Goal: Transaction & Acquisition: Purchase product/service

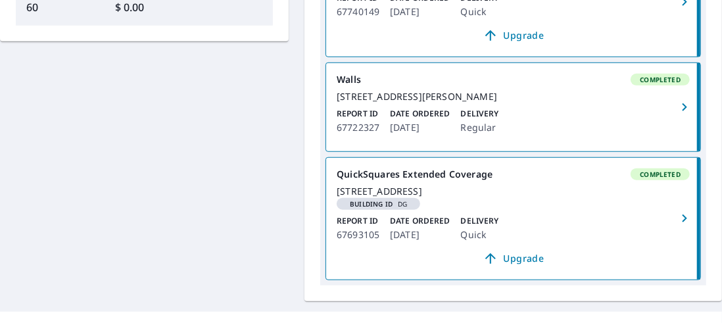
scroll to position [591, 0]
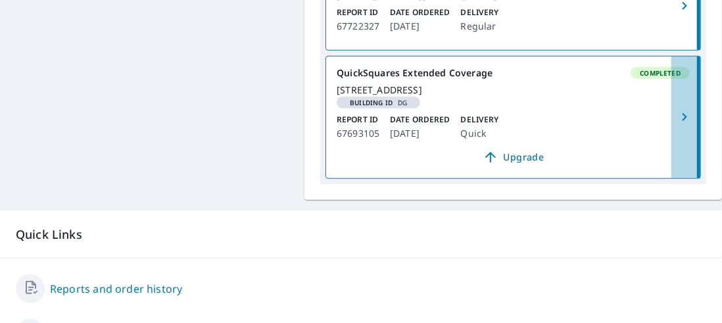
click at [676, 125] on icon "button" at bounding box center [684, 117] width 16 height 16
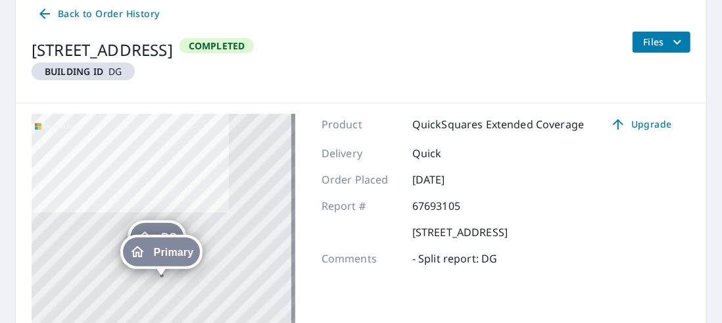
scroll to position [126, 0]
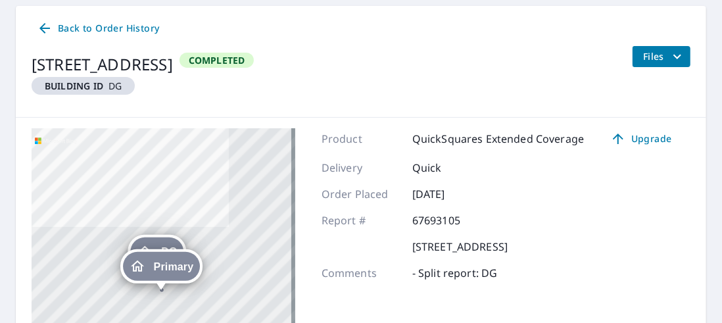
click at [669, 51] on icon "filesDropdownBtn-67693105" at bounding box center [677, 57] width 16 height 16
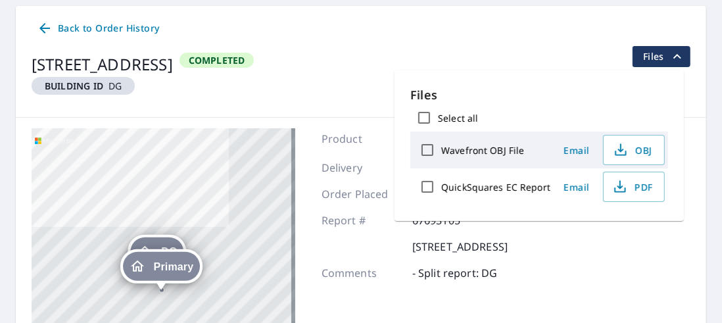
drag, startPoint x: 479, startPoint y: 187, endPoint x: 534, endPoint y: 187, distance: 54.5
click at [479, 187] on label "QuickSquares EC Report" at bounding box center [495, 187] width 109 height 12
click at [441, 187] on input "QuickSquares EC Report" at bounding box center [427, 187] width 28 height 28
checkbox input "true"
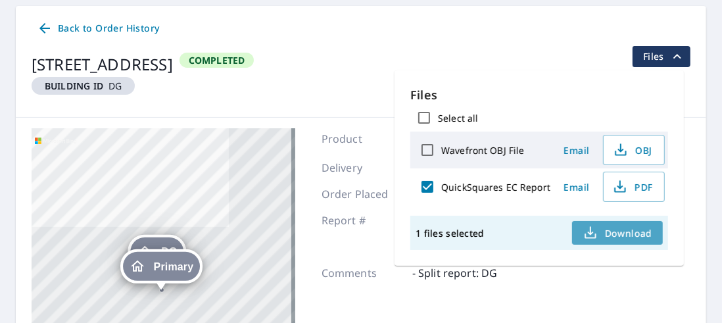
click at [620, 233] on span "Download" at bounding box center [617, 233] width 70 height 16
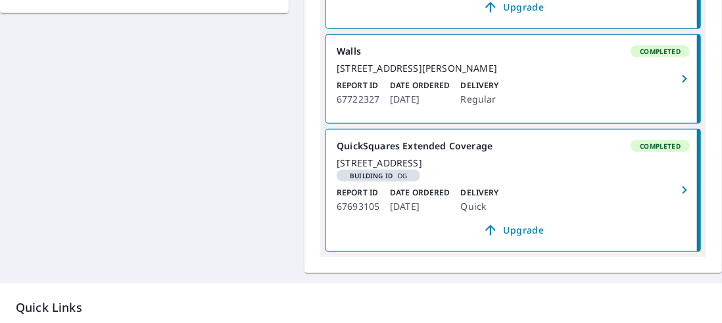
scroll to position [591, 0]
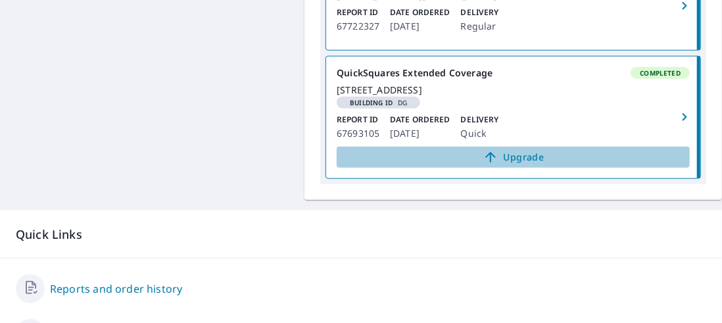
click at [513, 165] on span "Upgrade" at bounding box center [512, 157] width 337 height 16
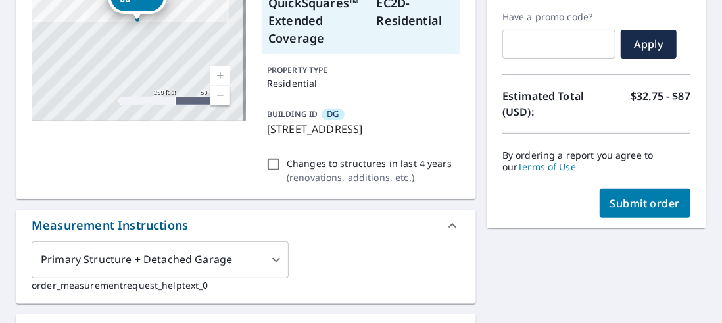
scroll to position [263, 0]
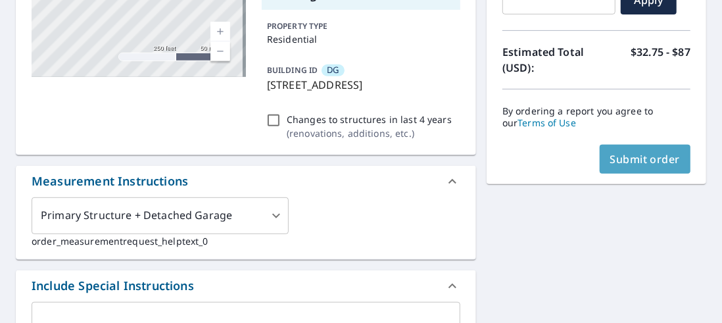
click at [627, 160] on span "Submit order" at bounding box center [645, 159] width 70 height 14
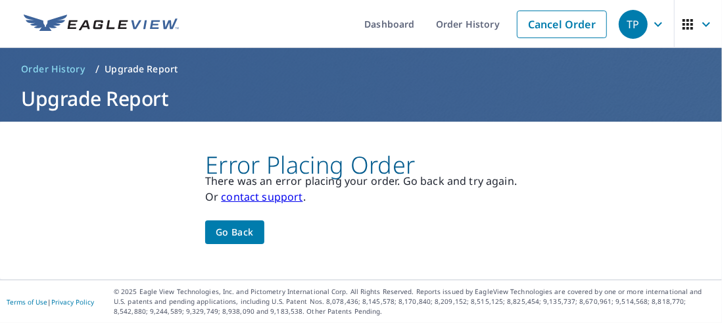
scroll to position [0, 0]
click at [243, 233] on span "Go back" at bounding box center [235, 232] width 38 height 16
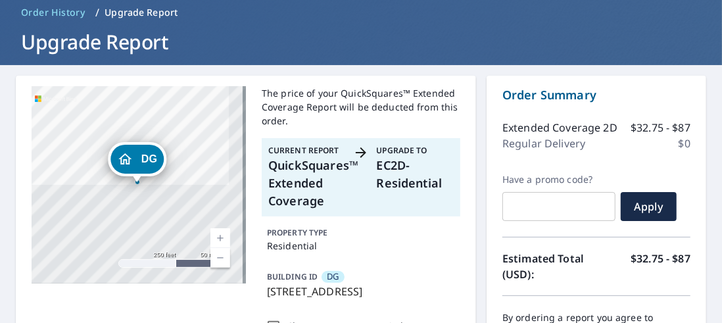
scroll to position [131, 0]
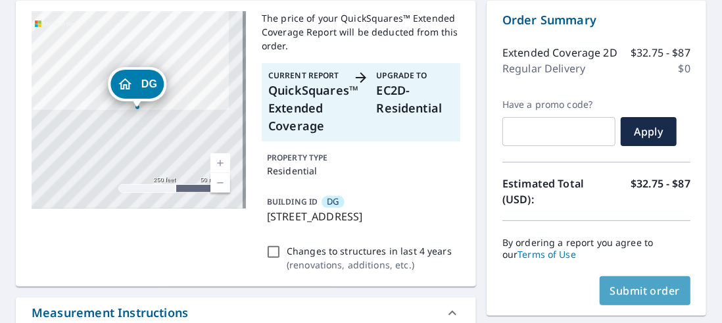
click at [634, 298] on button "Submit order" at bounding box center [644, 290] width 91 height 29
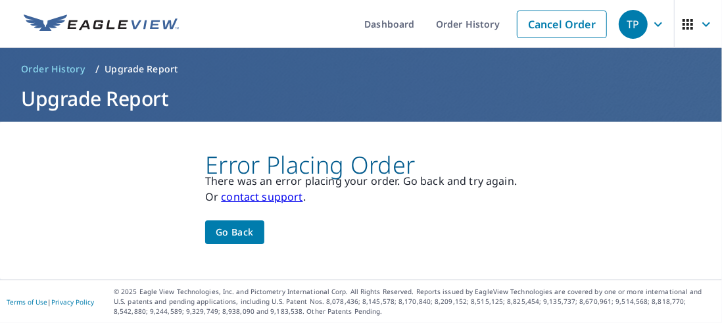
scroll to position [0, 0]
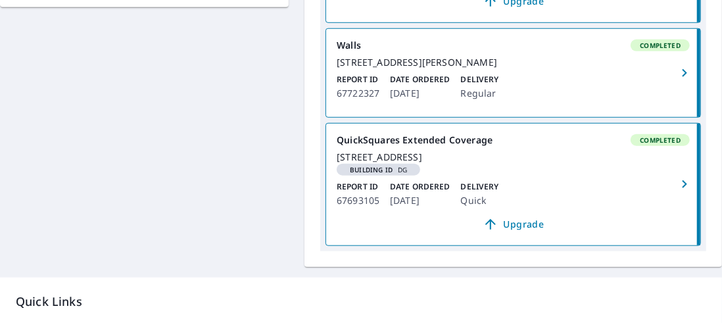
scroll to position [591, 0]
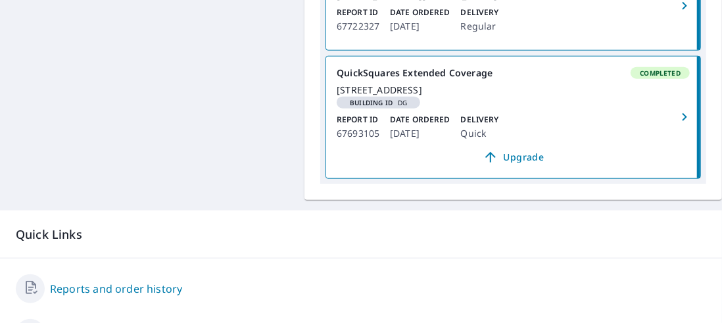
click at [655, 78] on span "Completed" at bounding box center [660, 72] width 57 height 9
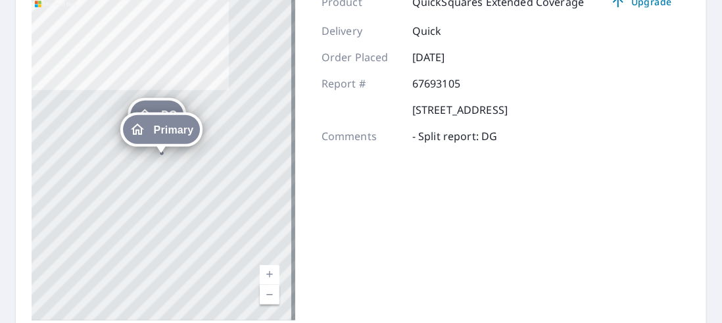
scroll to position [126, 0]
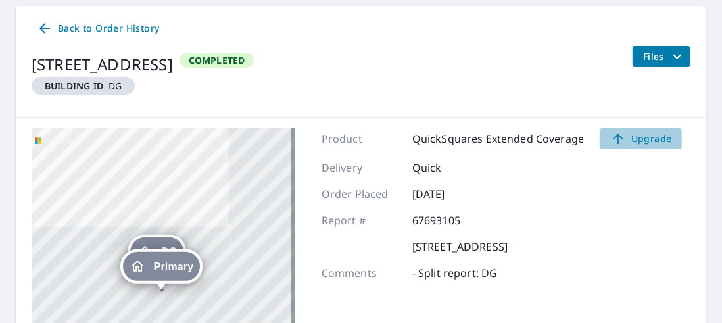
click at [635, 133] on span "Upgrade" at bounding box center [640, 139] width 66 height 16
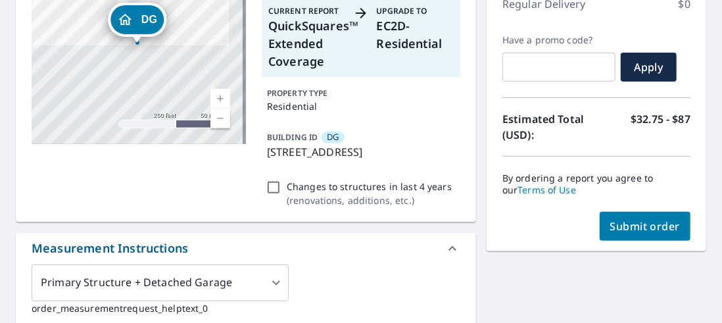
scroll to position [197, 0]
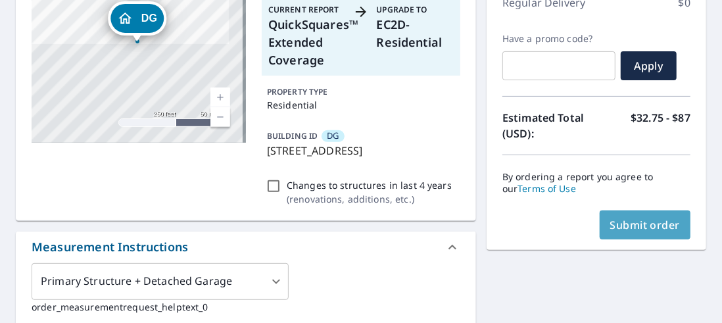
click at [636, 234] on button "Submit order" at bounding box center [644, 224] width 91 height 29
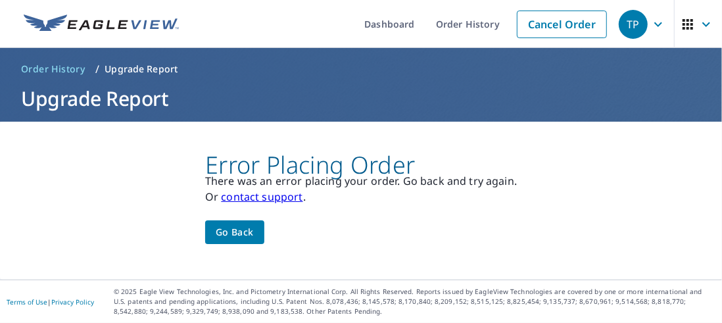
scroll to position [0, 0]
click at [258, 198] on link "contact support" at bounding box center [261, 196] width 81 height 14
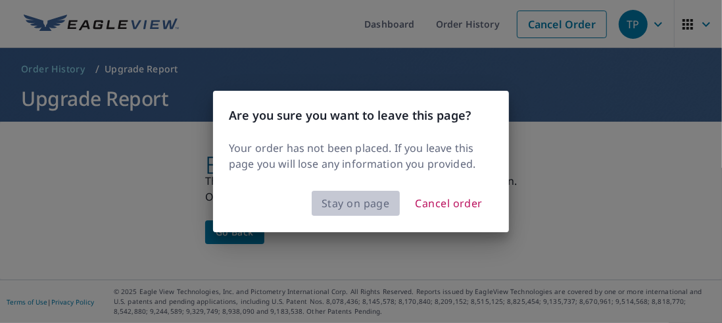
click at [353, 203] on span "Stay on page" at bounding box center [355, 203] width 68 height 18
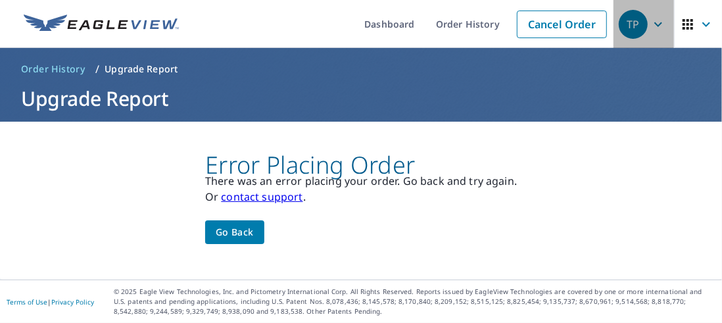
click at [650, 20] on icon "button" at bounding box center [658, 24] width 16 height 16
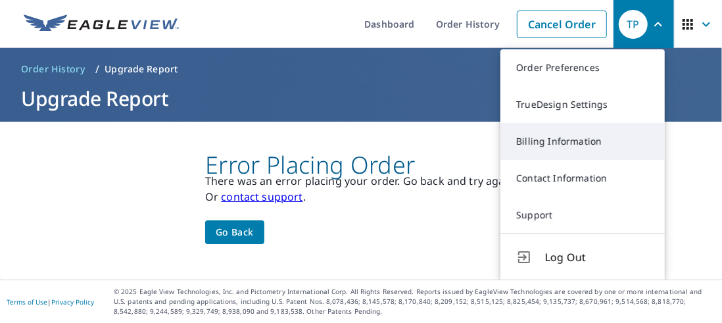
click at [568, 140] on link "Billing Information" at bounding box center [582, 141] width 164 height 37
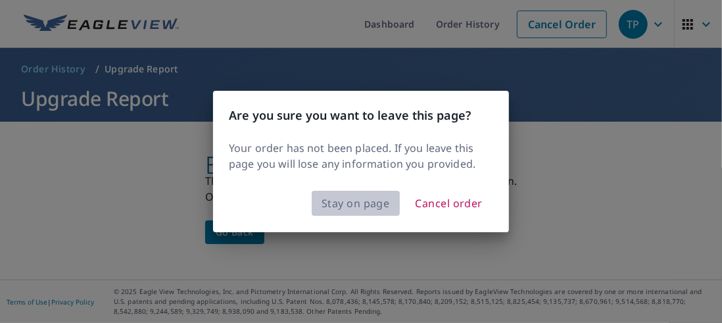
click at [342, 206] on span "Stay on page" at bounding box center [355, 203] width 68 height 18
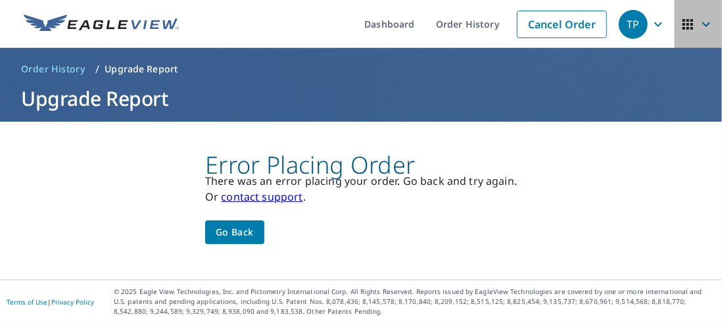
click at [698, 20] on icon "button" at bounding box center [706, 24] width 16 height 16
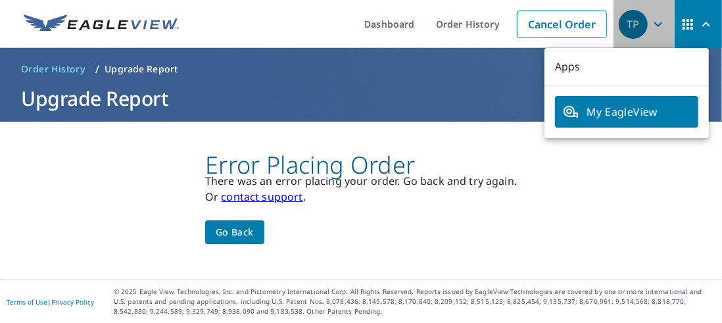
click at [652, 27] on icon "button" at bounding box center [658, 24] width 16 height 16
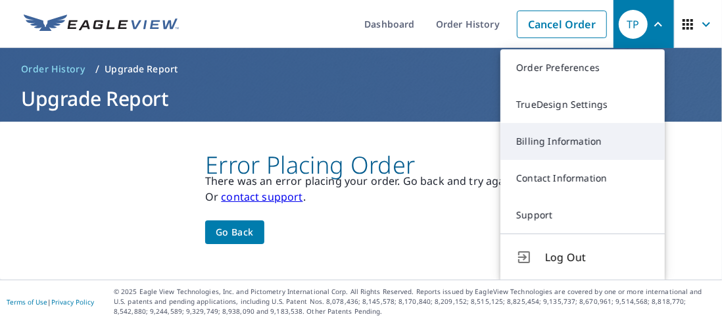
click at [568, 136] on link "Billing Information" at bounding box center [582, 141] width 164 height 37
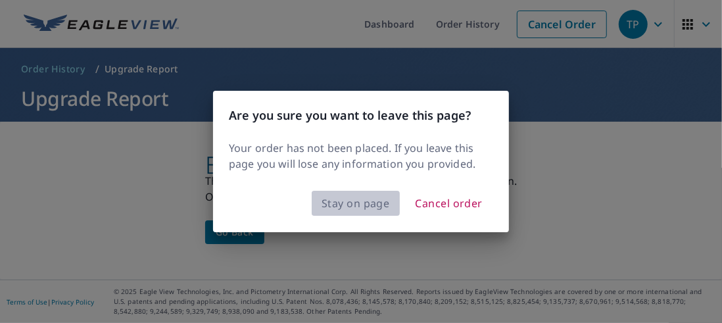
click at [354, 201] on span "Stay on page" at bounding box center [355, 203] width 68 height 18
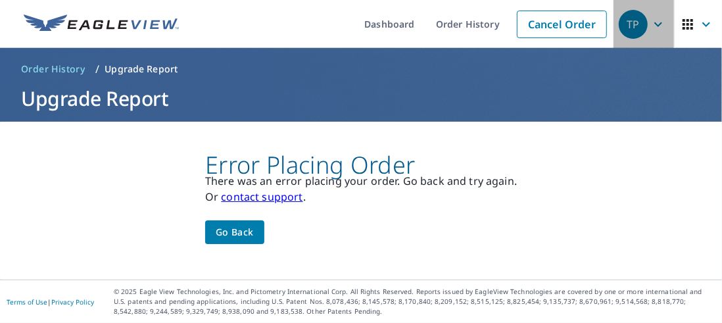
click at [654, 24] on icon "button" at bounding box center [658, 24] width 8 height 5
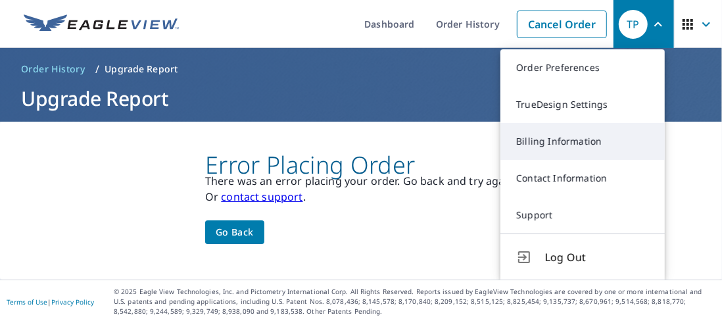
click at [547, 137] on link "Billing Information" at bounding box center [582, 141] width 164 height 37
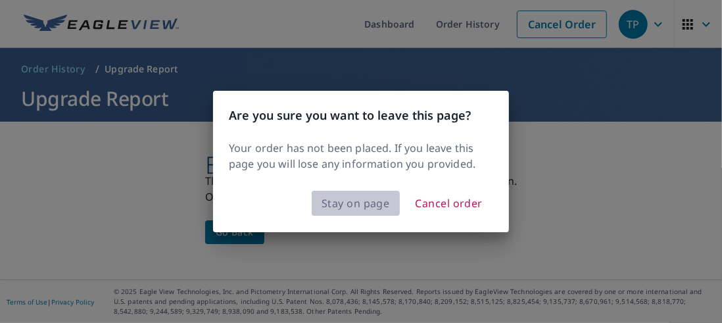
click at [346, 201] on span "Stay on page" at bounding box center [355, 203] width 68 height 18
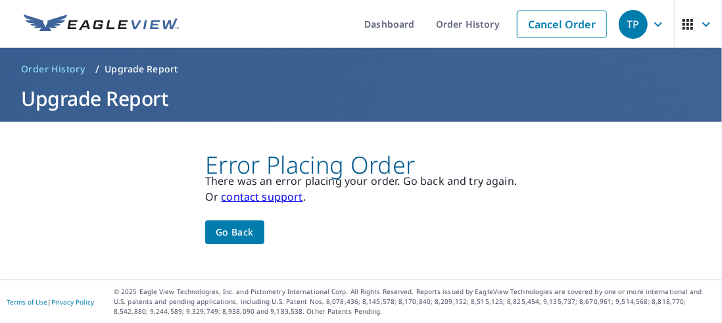
click at [226, 237] on span "Go back" at bounding box center [235, 232] width 38 height 16
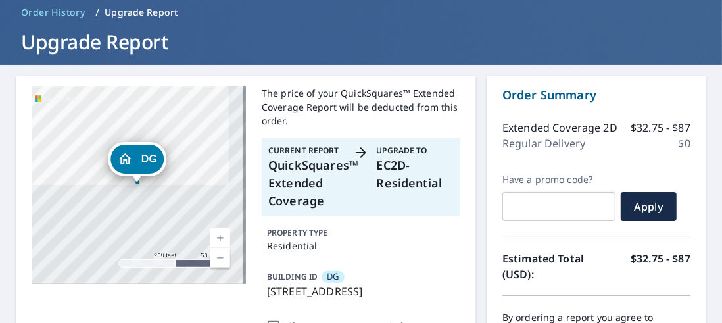
scroll to position [131, 0]
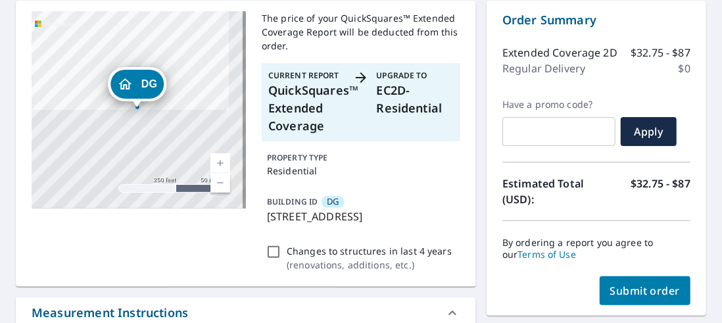
click at [634, 290] on span "Submit order" at bounding box center [645, 290] width 70 height 14
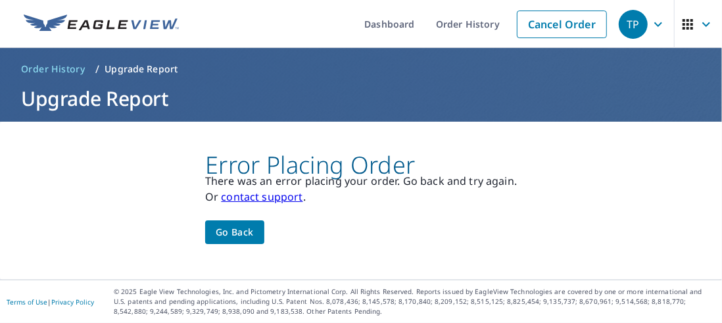
scroll to position [0, 0]
